Goal: Obtain resource: Download file/media

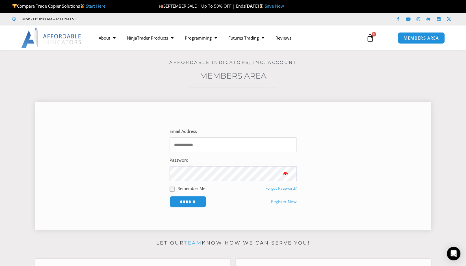
click at [215, 144] on input "Email Address" at bounding box center [232, 144] width 127 height 15
type input "**********"
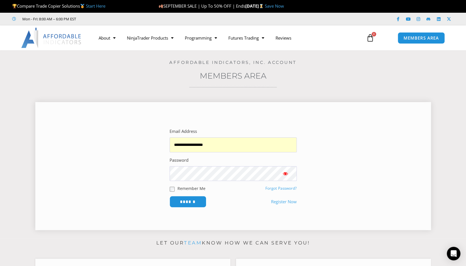
click at [270, 171] on span at bounding box center [270, 173] width 5 height 5
click at [283, 172] on span "Show password" at bounding box center [285, 174] width 6 height 6
click at [193, 198] on input "******" at bounding box center [187, 201] width 39 height 12
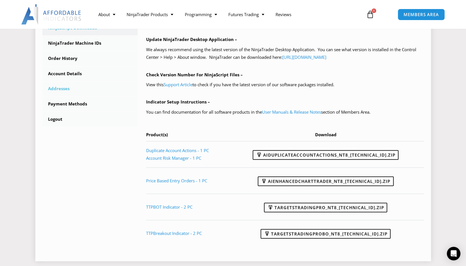
scroll to position [226, 0]
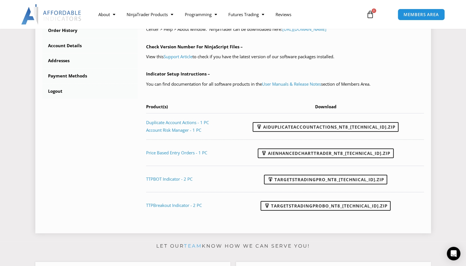
drag, startPoint x: 307, startPoint y: 125, endPoint x: 306, endPoint y: 105, distance: 19.8
drag, startPoint x: 306, startPoint y: 105, endPoint x: 290, endPoint y: 126, distance: 26.5
click at [290, 126] on link "AIDuplicateAccountActions_NT8_25.9.24.1.zip" at bounding box center [325, 127] width 146 height 10
click at [163, 131] on link "Account Risk Manager - 1 PC" at bounding box center [173, 130] width 55 height 6
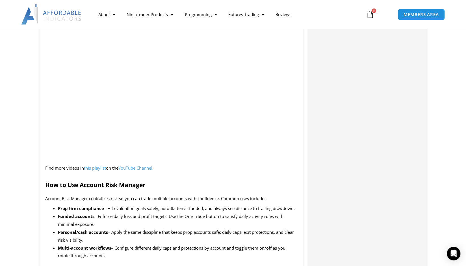
scroll to position [649, 0]
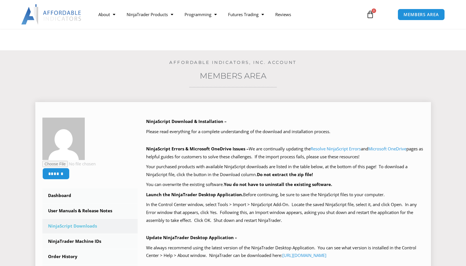
scroll to position [221, 0]
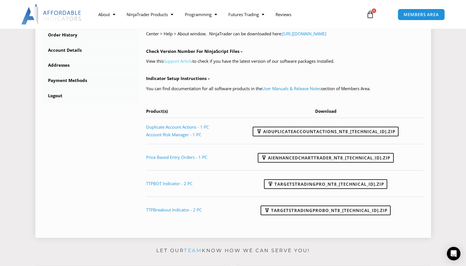
click at [180, 60] on link "Support Article" at bounding box center [177, 61] width 29 height 6
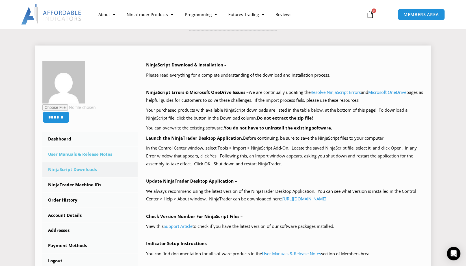
scroll to position [113, 0]
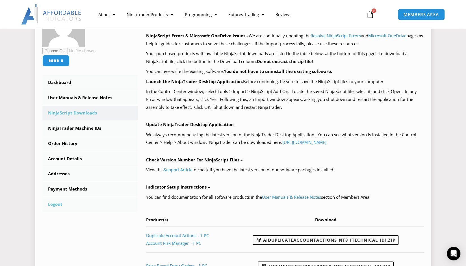
click at [53, 205] on link "Logout" at bounding box center [89, 204] width 95 height 15
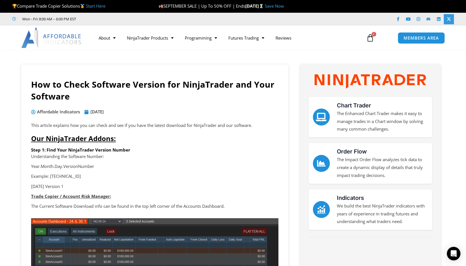
click at [453, 18] on link "X-twitter" at bounding box center [448, 19] width 10 height 10
